Goal: Transaction & Acquisition: Purchase product/service

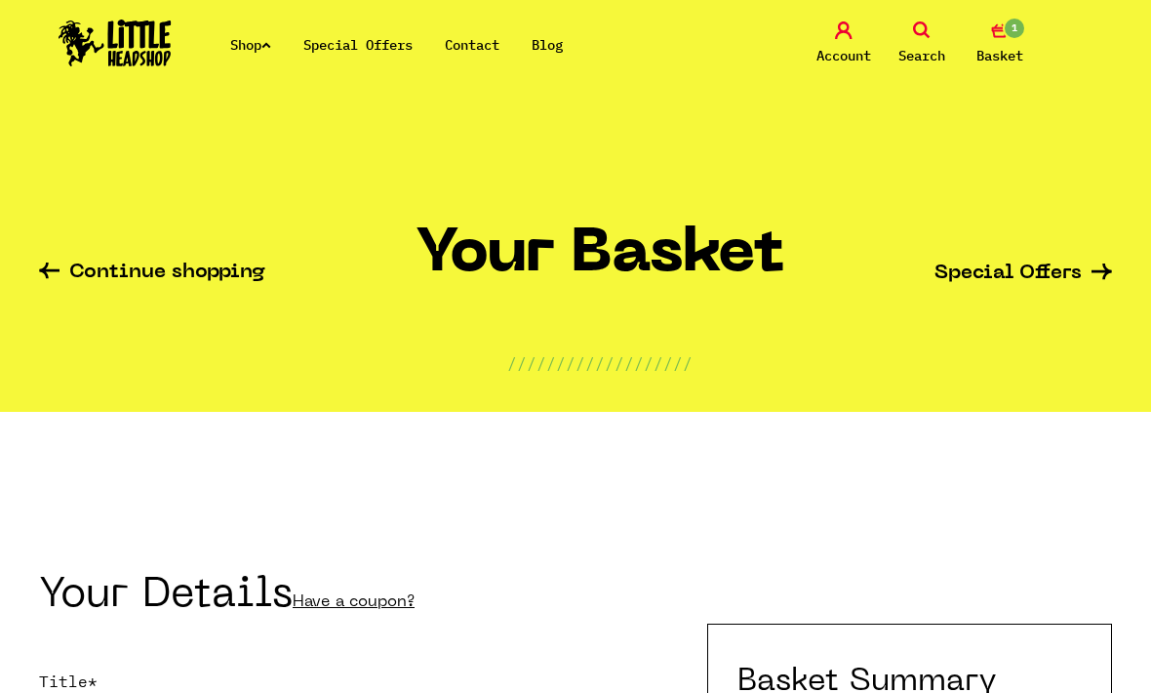
click at [852, 41] on link "Account" at bounding box center [844, 44] width 68 height 46
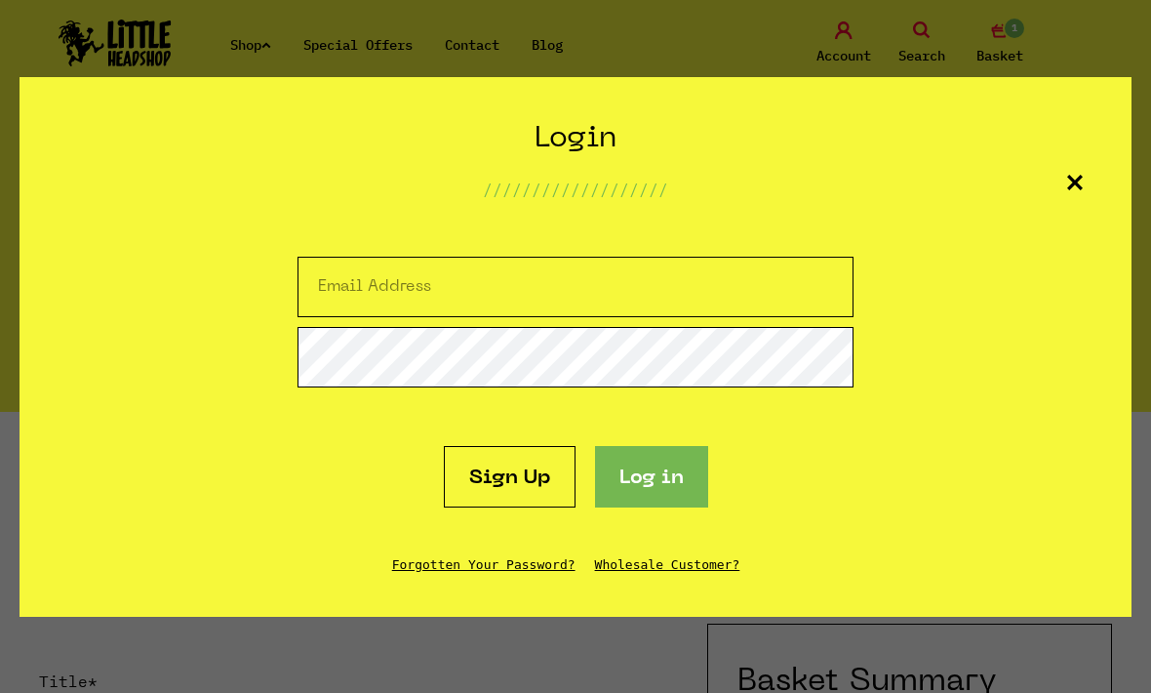
click at [938, 50] on section "Create Account /////////////////// Sign up Login /////////////////// Sign Up Lo…" at bounding box center [575, 346] width 1151 height 693
click at [1086, 180] on div "Login /////////////////// Sign Up Log in Forgotten Your Password? Wholesale Cus…" at bounding box center [576, 347] width 1112 height 540
click at [1077, 187] on icon at bounding box center [1076, 183] width 16 height 16
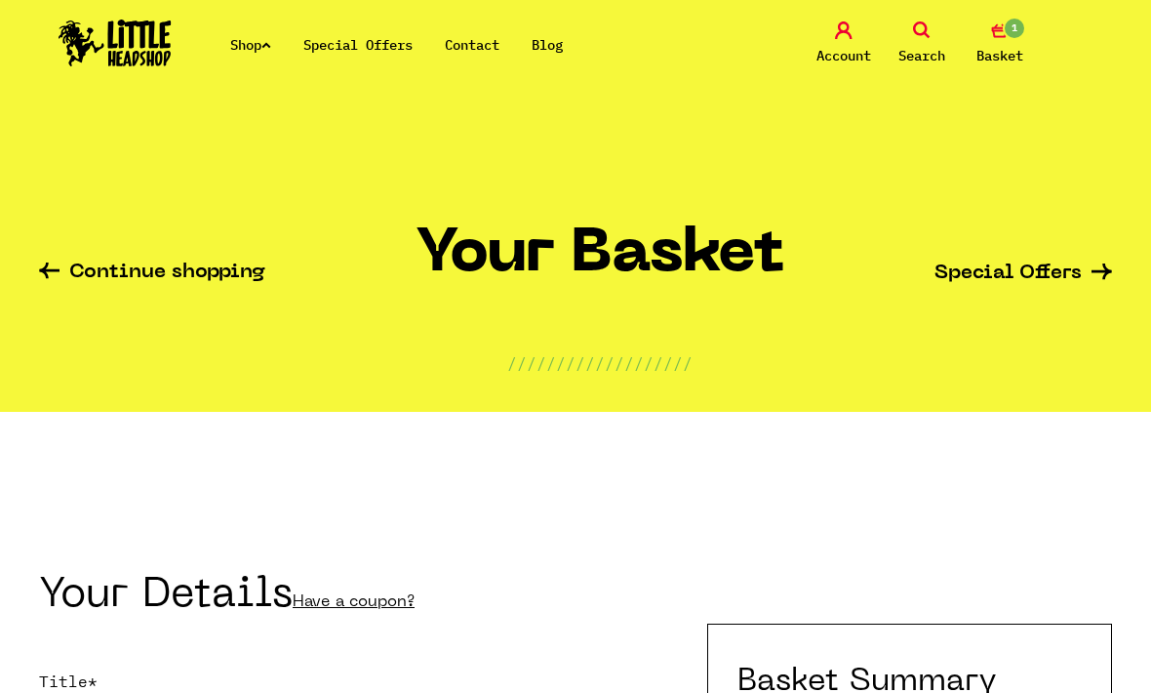
click at [1087, 180] on div "Continue shopping Your Basket /////////////////// Special Offers" at bounding box center [576, 265] width 1112 height 293
click at [928, 57] on span "Search" at bounding box center [922, 55] width 47 height 23
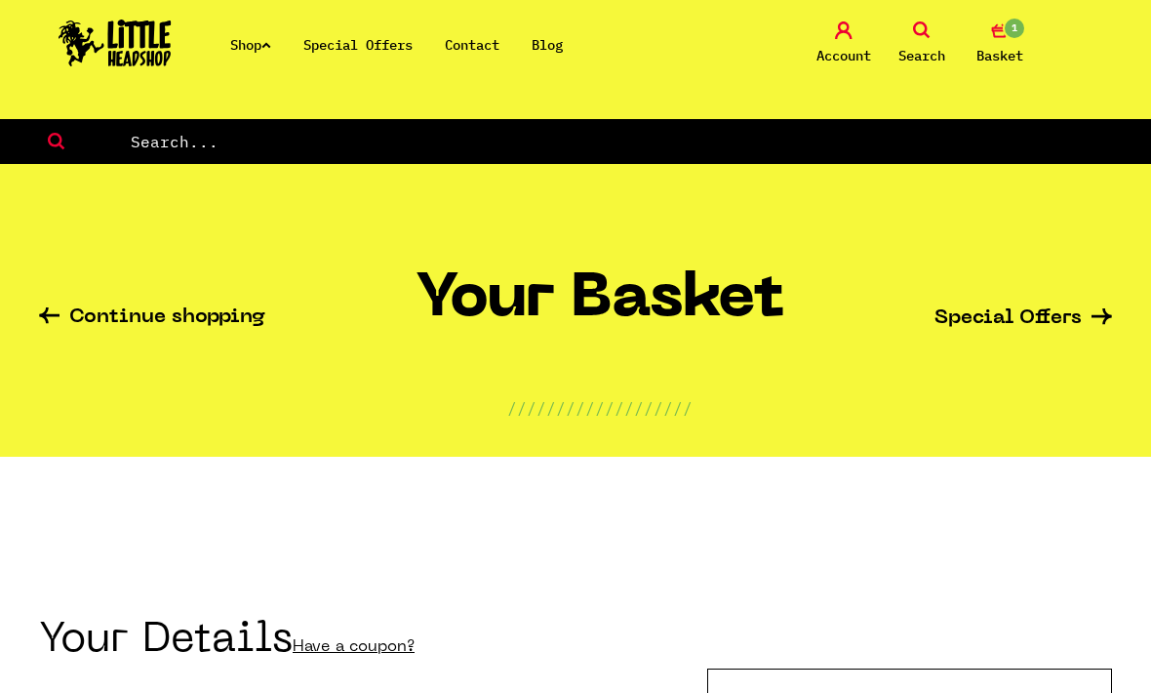
click at [174, 148] on input "text" at bounding box center [641, 141] width 1024 height 25
type input "Rosin bags"
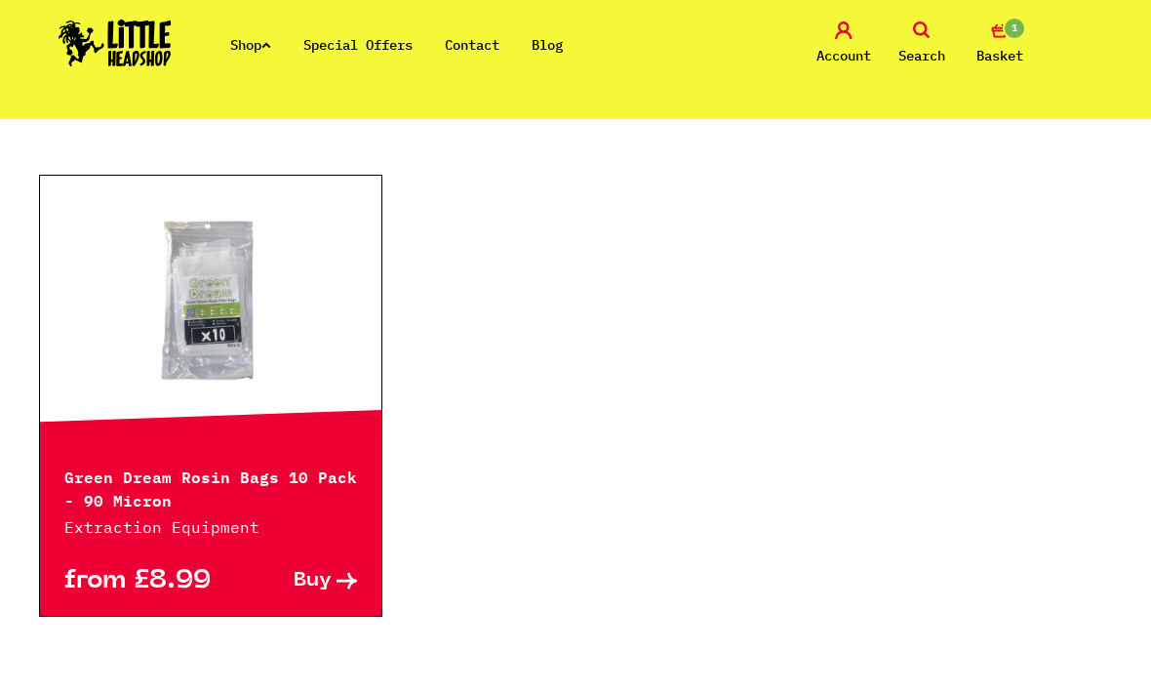
scroll to position [392, 0]
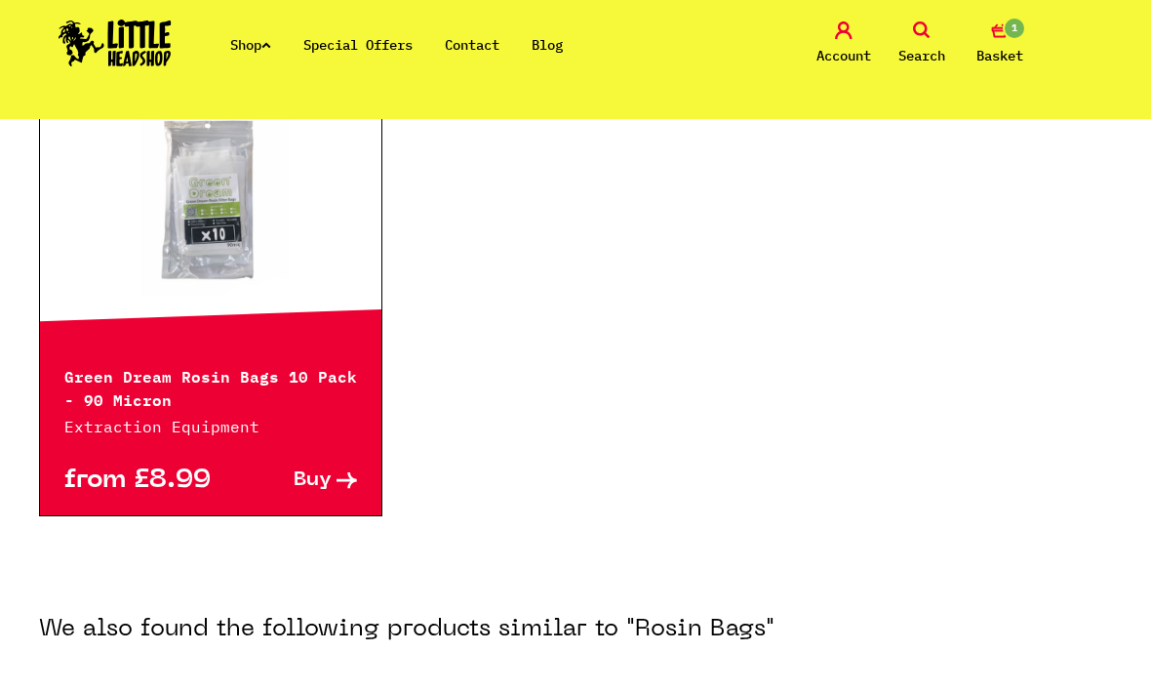
click at [132, 251] on link at bounding box center [211, 206] width 342 height 195
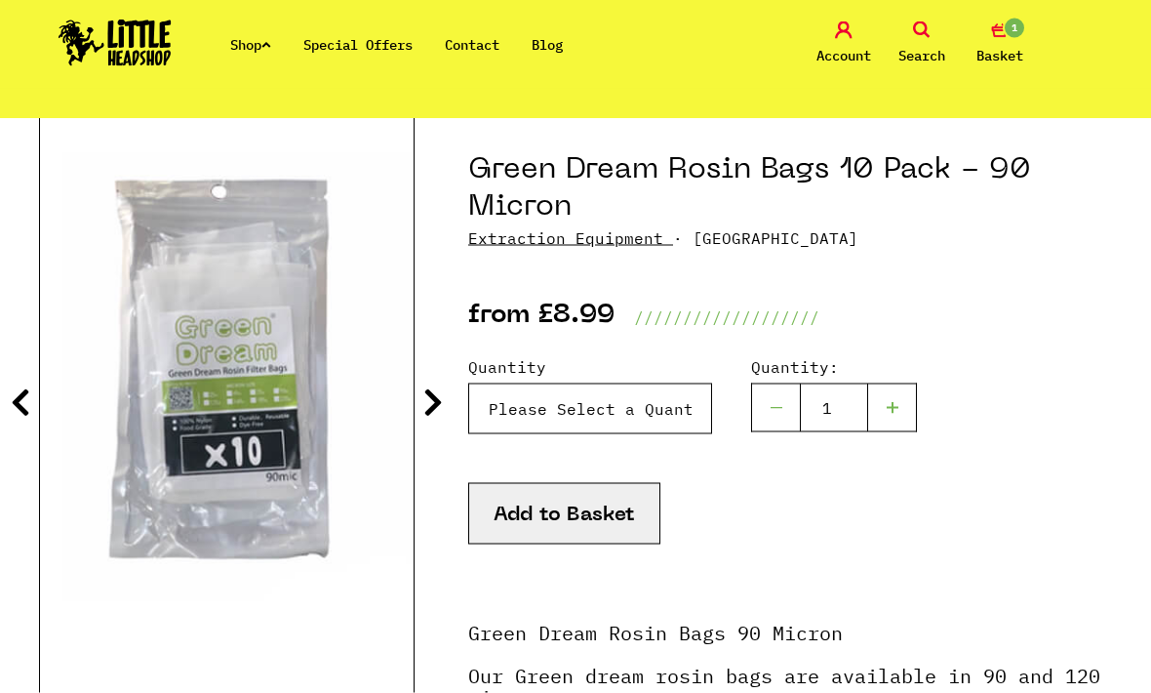
click at [657, 430] on select "Please Select a Quantity X 1 Pack - £8.99 X 3 Packs - £22.99" at bounding box center [590, 408] width 244 height 51
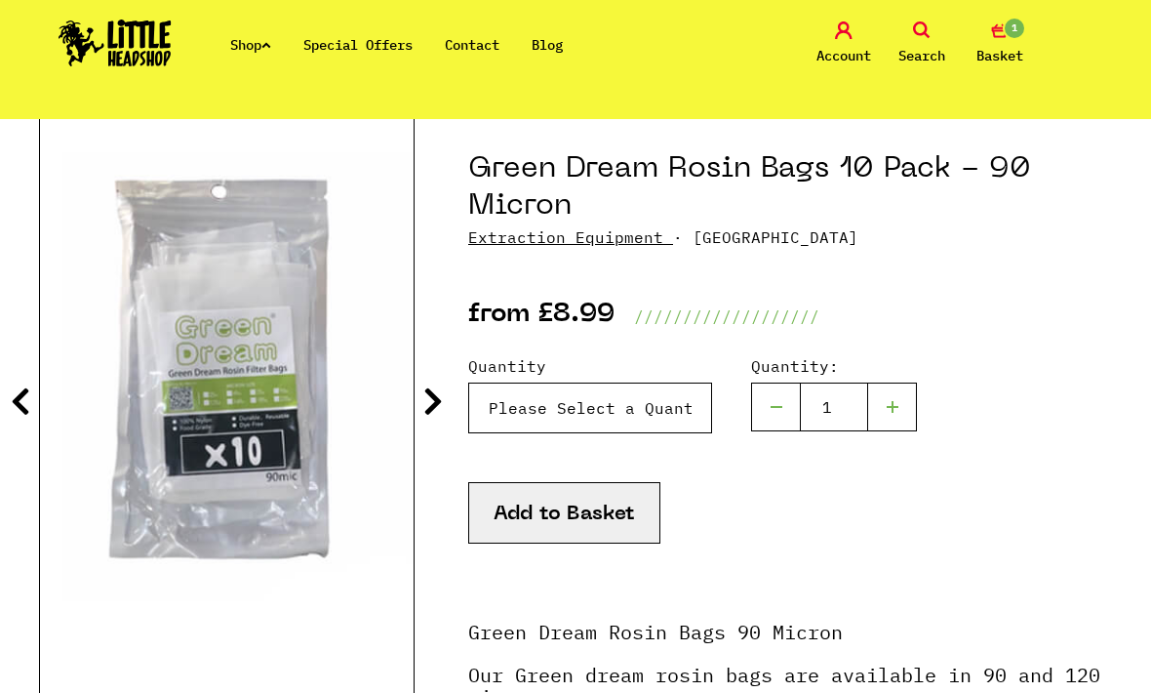
select select "1061"
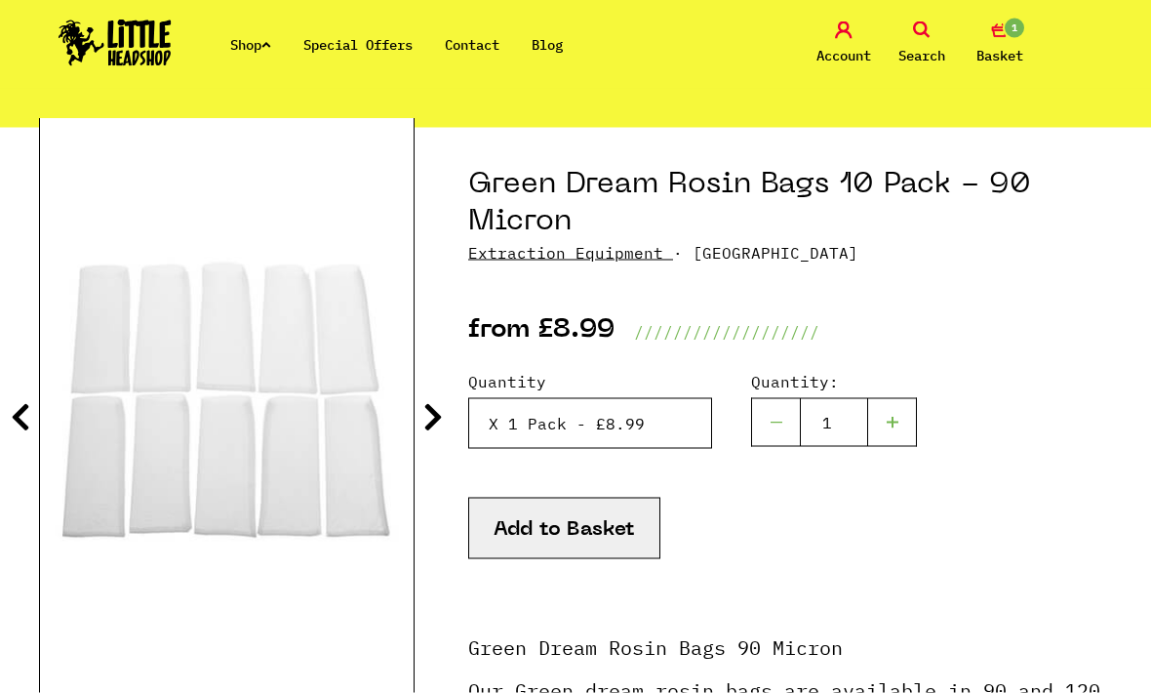
scroll to position [190, 0]
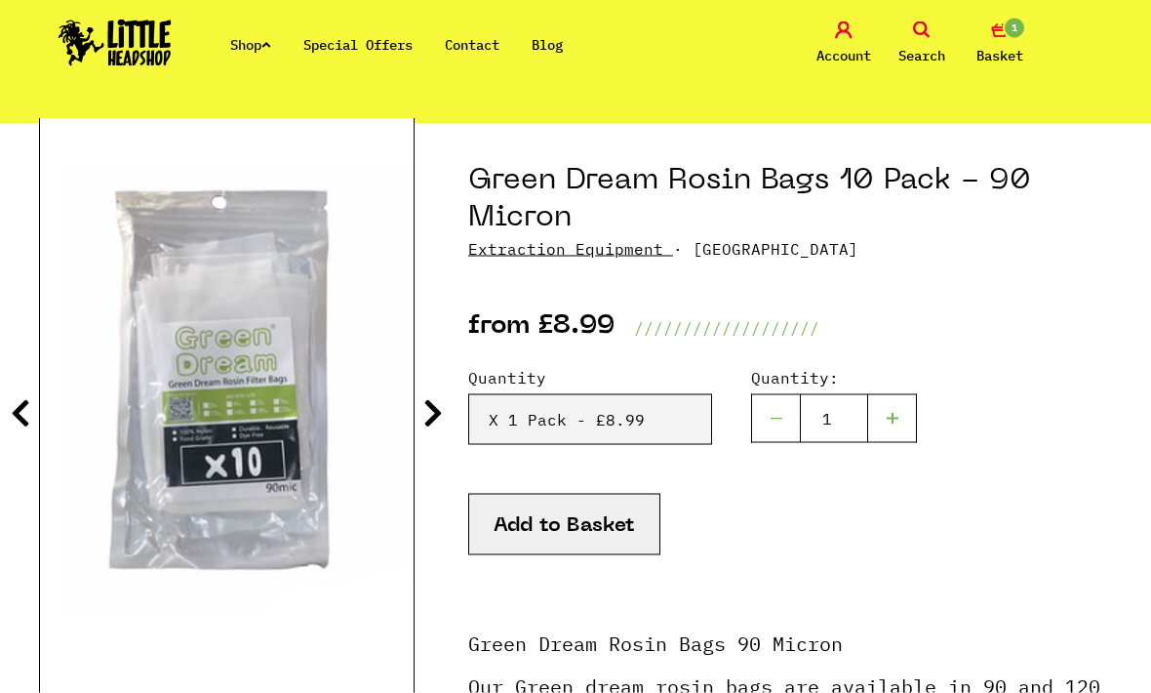
click at [432, 416] on icon at bounding box center [433, 412] width 20 height 31
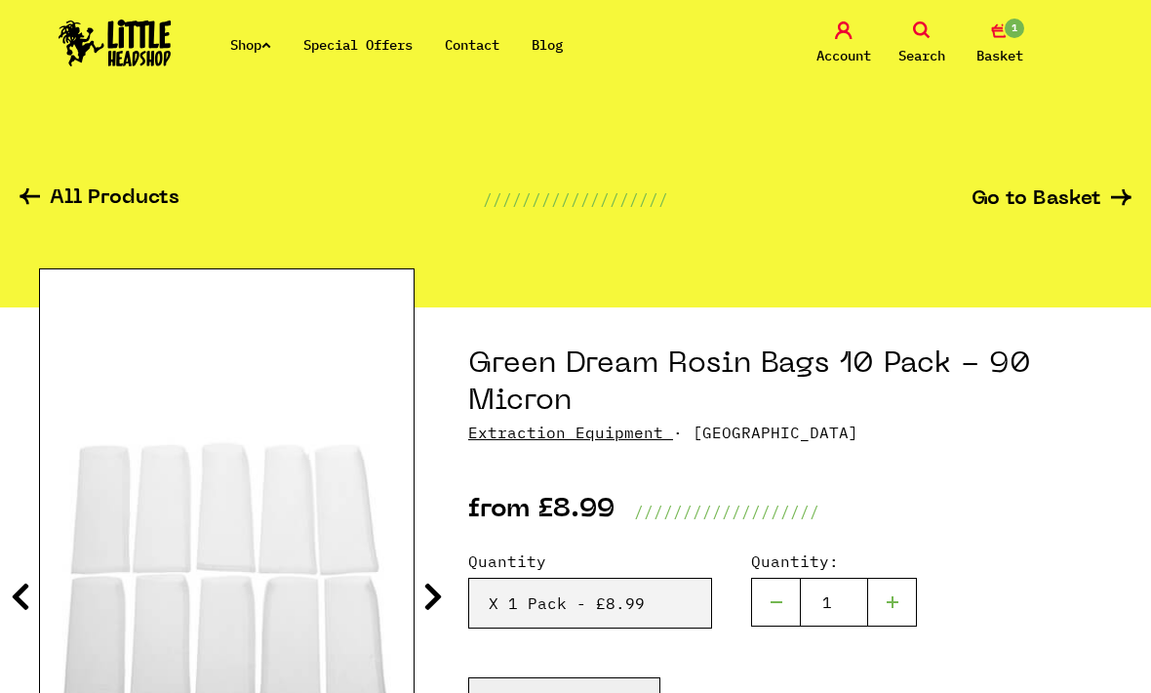
scroll to position [0, 0]
